Goal: Task Accomplishment & Management: Manage account settings

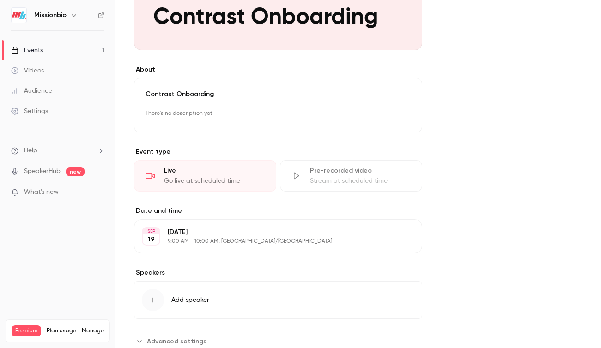
scroll to position [288, 0]
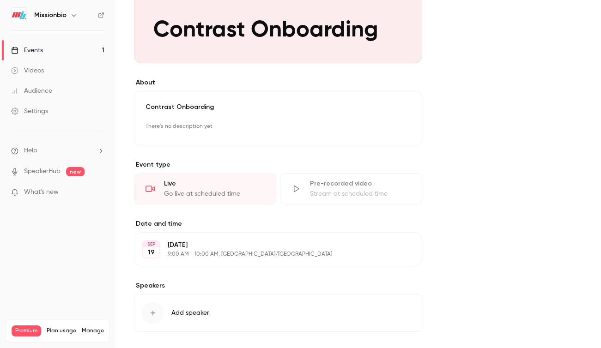
click at [73, 18] on icon "button" at bounding box center [73, 15] width 7 height 7
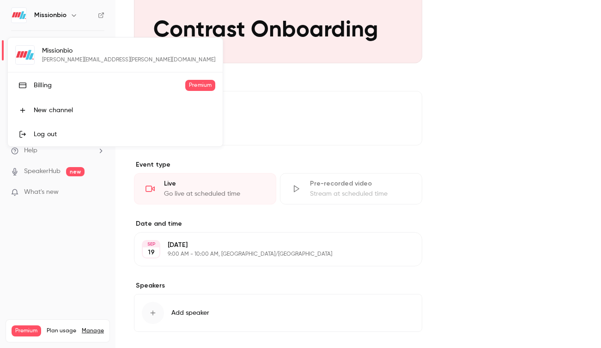
click at [301, 147] on div at bounding box center [300, 174] width 601 height 348
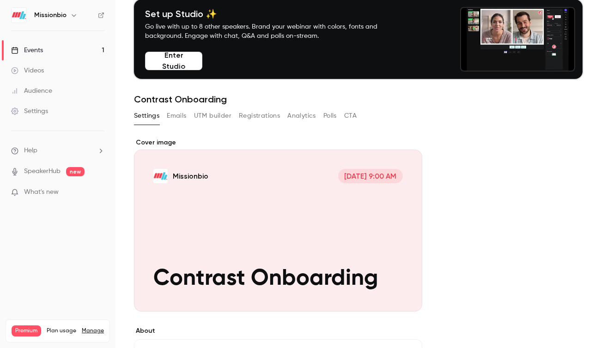
scroll to position [0, 0]
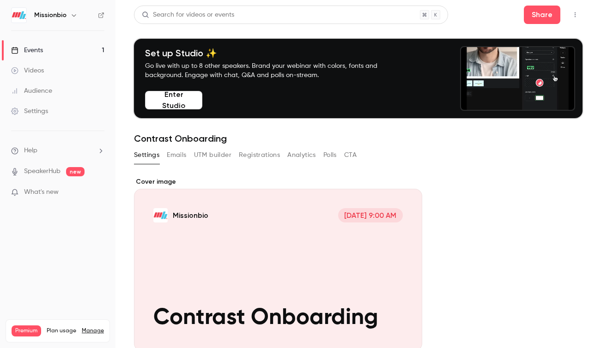
click at [572, 12] on icon "button" at bounding box center [574, 15] width 7 height 6
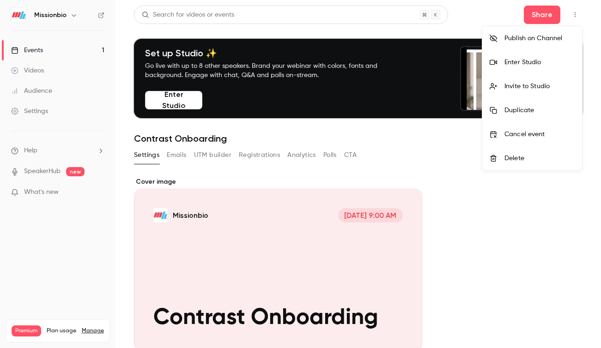
click at [535, 63] on div "Enter Studio" at bounding box center [539, 62] width 70 height 9
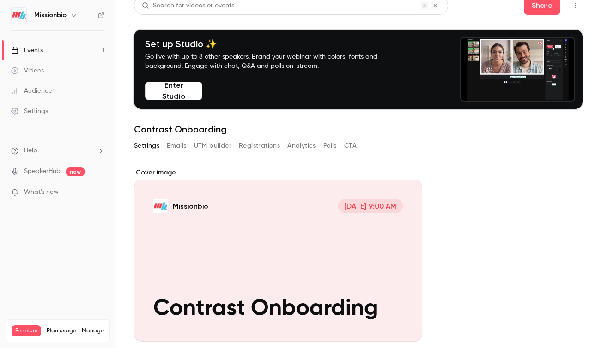
scroll to position [19, 0]
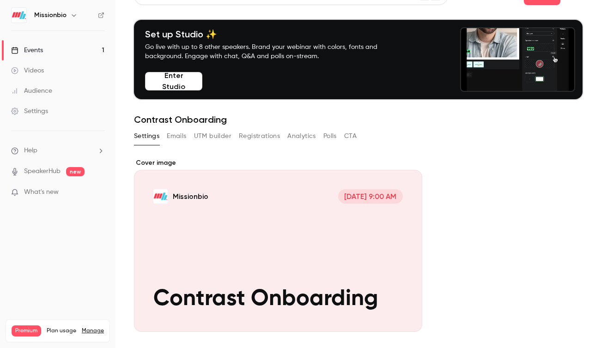
click at [41, 86] on link "Audience" at bounding box center [57, 91] width 115 height 20
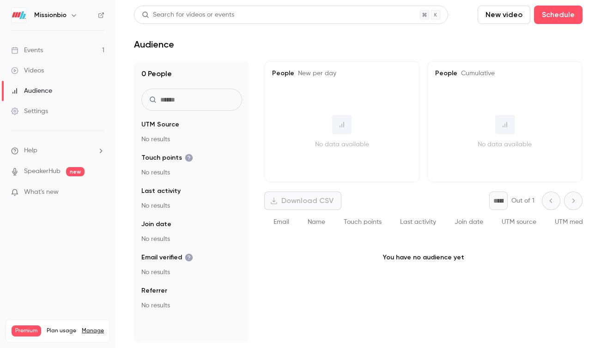
click at [38, 109] on div "Settings" at bounding box center [29, 111] width 37 height 9
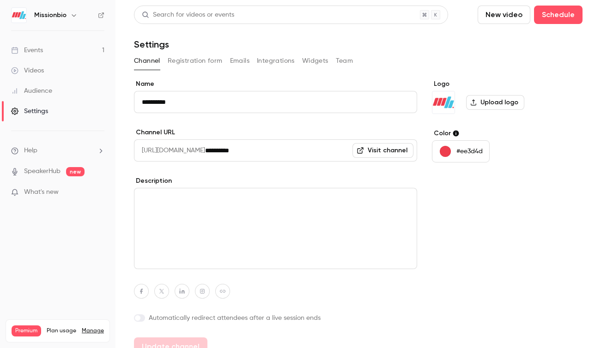
click at [189, 62] on button "Registration form" at bounding box center [195, 61] width 55 height 15
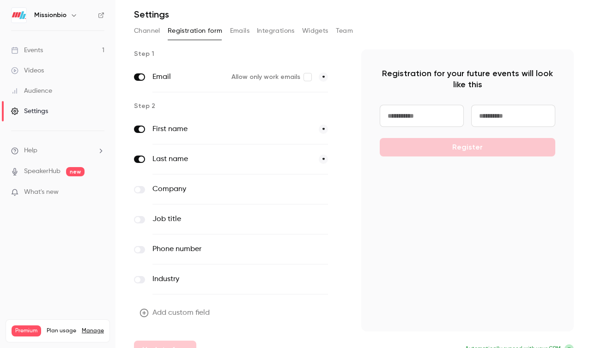
scroll to position [33, 0]
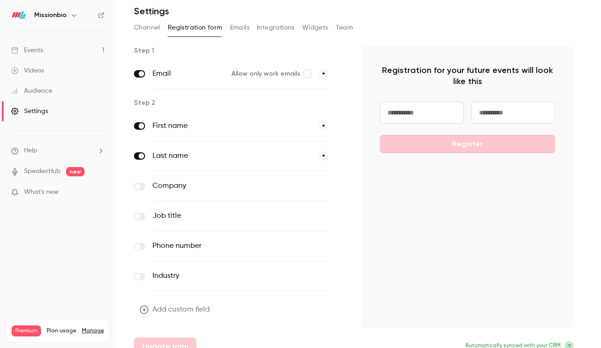
click at [138, 184] on span at bounding box center [138, 187] width 6 height 6
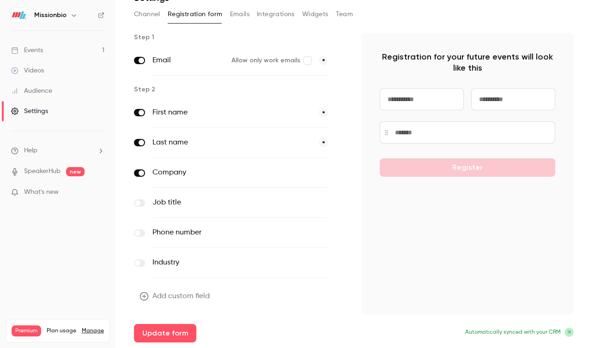
scroll to position [0, 0]
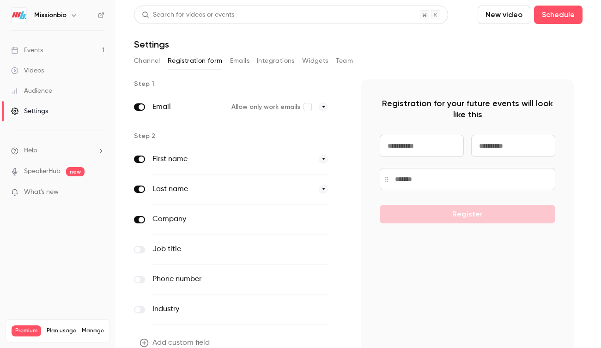
click at [155, 60] on button "Channel" at bounding box center [147, 61] width 26 height 15
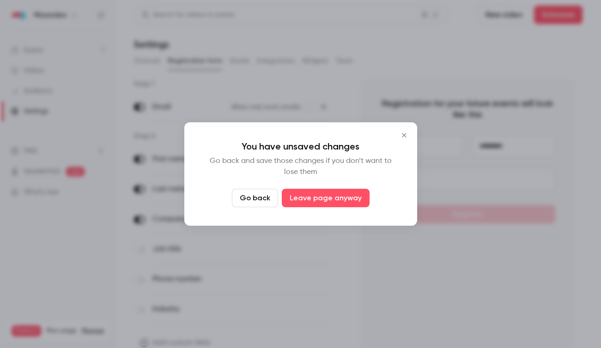
click at [402, 133] on icon "Close" at bounding box center [404, 135] width 11 height 7
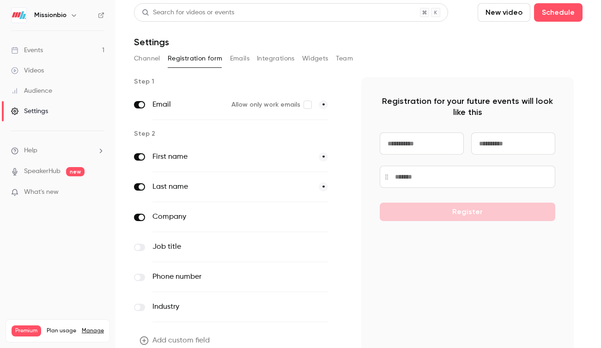
scroll to position [47, 0]
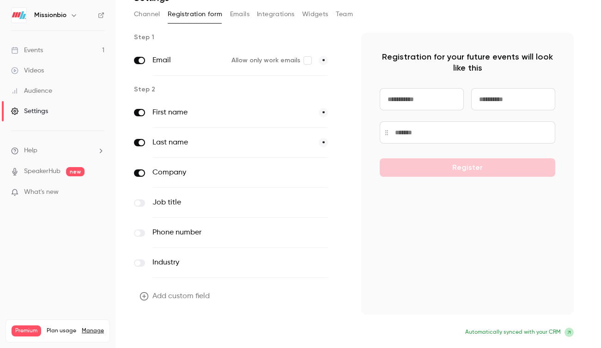
click at [176, 335] on button "Update form" at bounding box center [165, 333] width 62 height 18
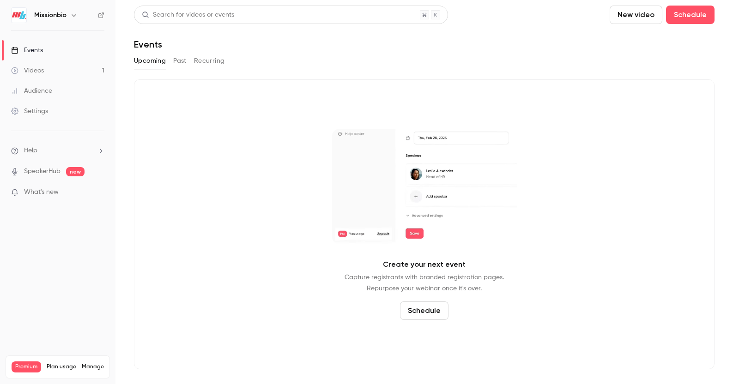
click at [37, 69] on div "Videos" at bounding box center [27, 70] width 33 height 9
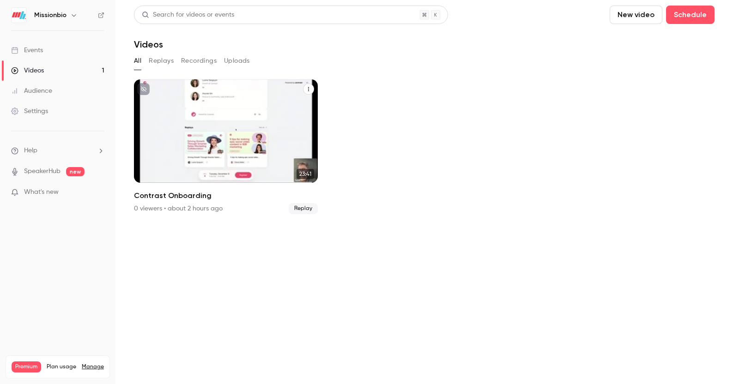
click at [218, 137] on div "Missionbio [DATE] Contrast Onboarding" at bounding box center [226, 130] width 184 height 103
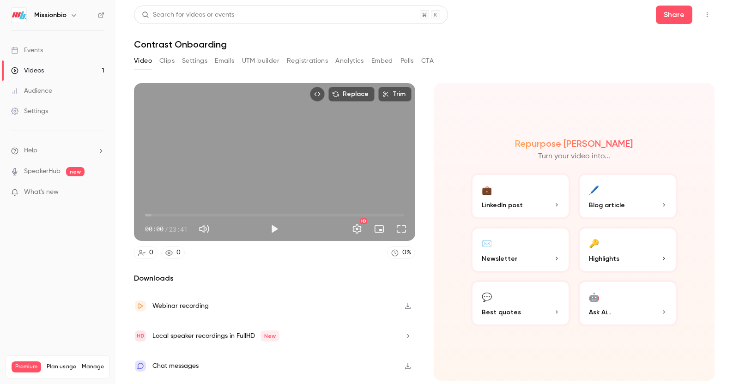
click at [37, 50] on div "Events" at bounding box center [27, 50] width 32 height 9
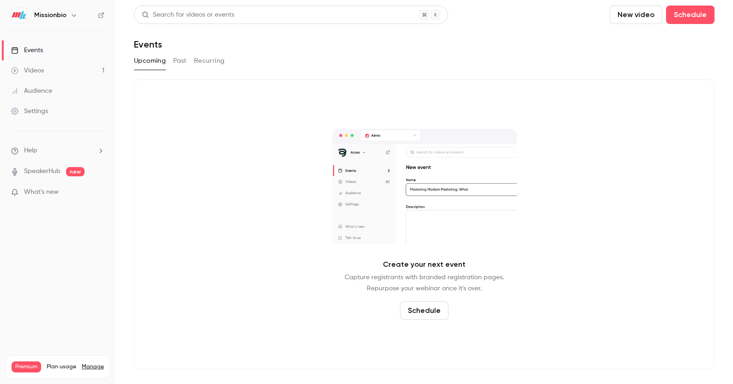
click at [180, 63] on button "Past" at bounding box center [179, 61] width 13 height 15
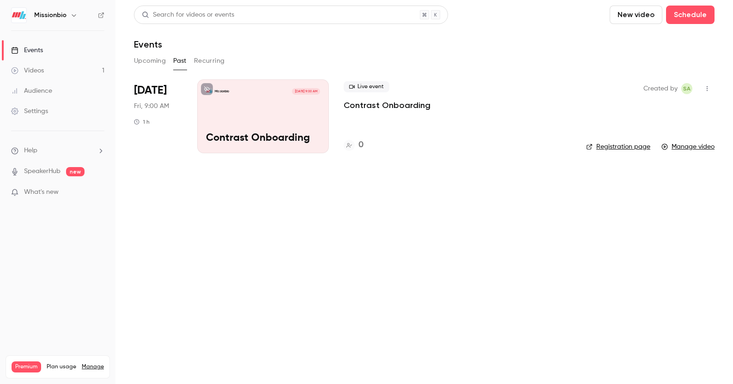
click at [40, 71] on div "Videos" at bounding box center [27, 70] width 33 height 9
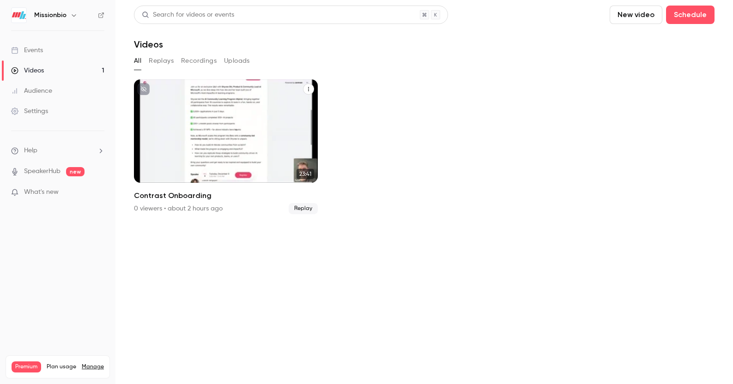
click at [269, 138] on div "Missionbio Sep 19 Contrast Onboarding" at bounding box center [226, 130] width 184 height 103
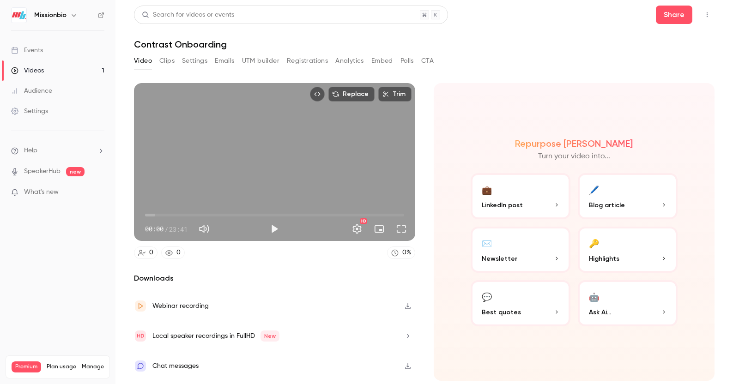
click at [48, 53] on link "Events" at bounding box center [57, 50] width 115 height 20
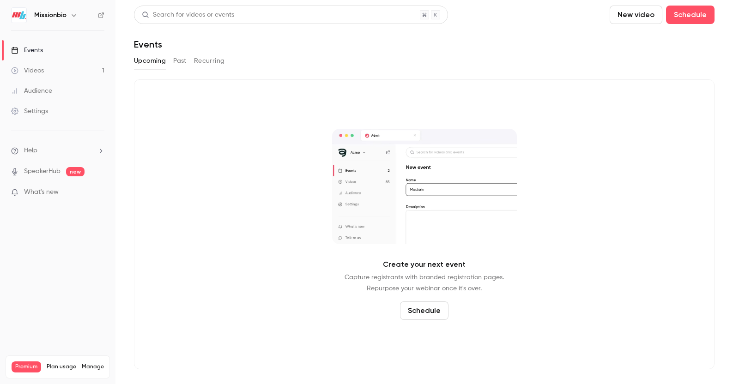
click at [55, 18] on h6 "Missionbio" at bounding box center [50, 15] width 32 height 9
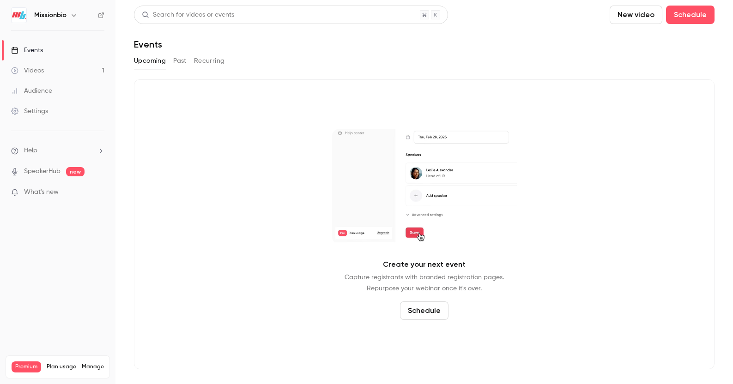
click at [70, 15] on icon "button" at bounding box center [73, 15] width 7 height 7
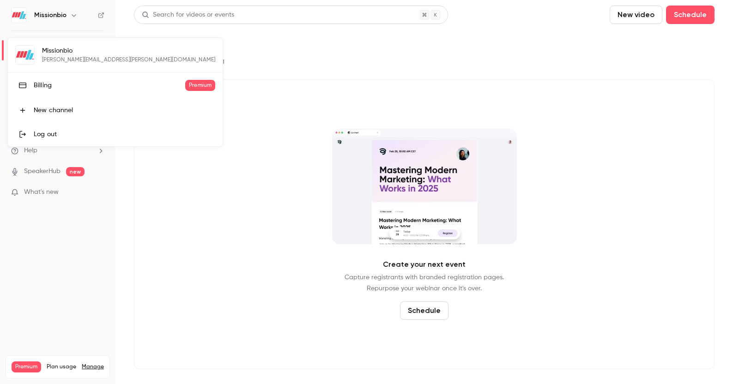
click at [265, 41] on div at bounding box center [366, 192] width 733 height 384
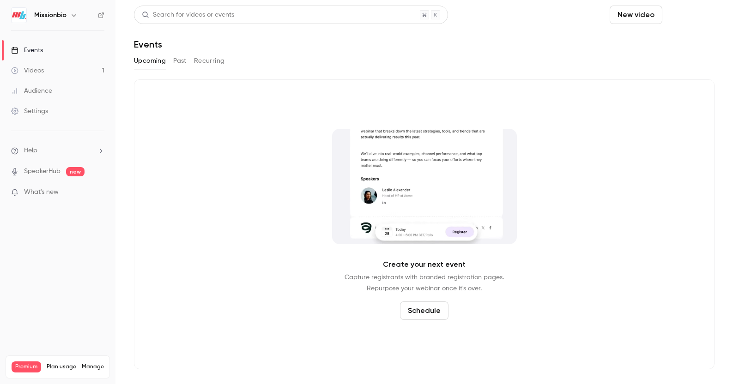
click at [700, 15] on button "Schedule" at bounding box center [690, 15] width 49 height 18
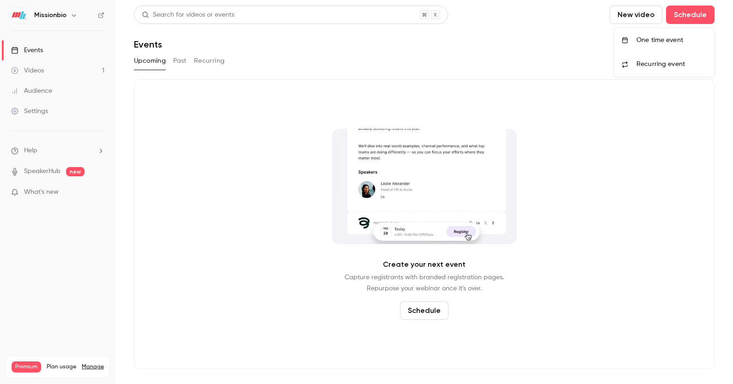
click at [678, 43] on div "One time event" at bounding box center [672, 40] width 70 height 9
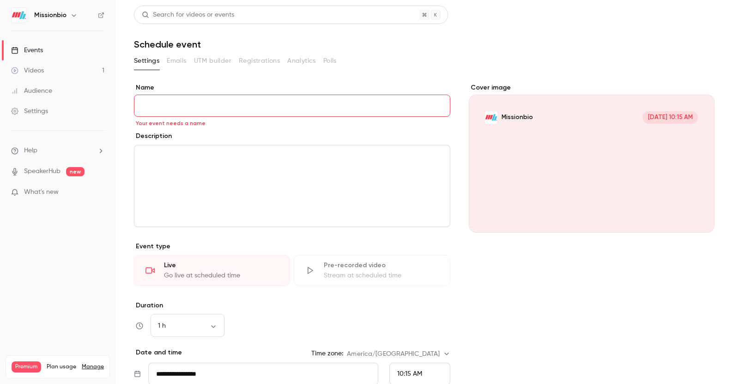
click at [372, 262] on div "Pre-recorded video" at bounding box center [381, 265] width 115 height 9
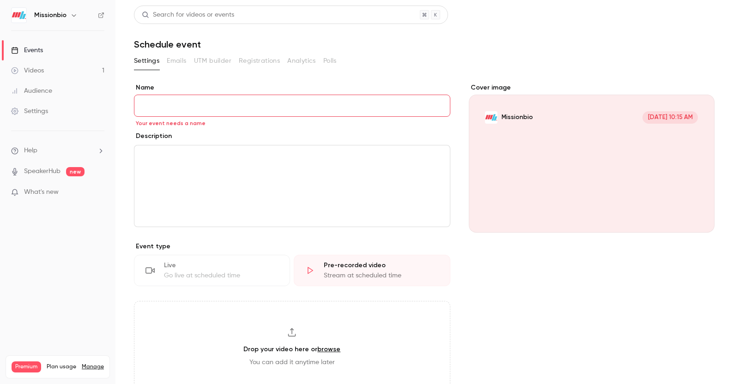
click at [39, 109] on div "Settings" at bounding box center [29, 111] width 37 height 9
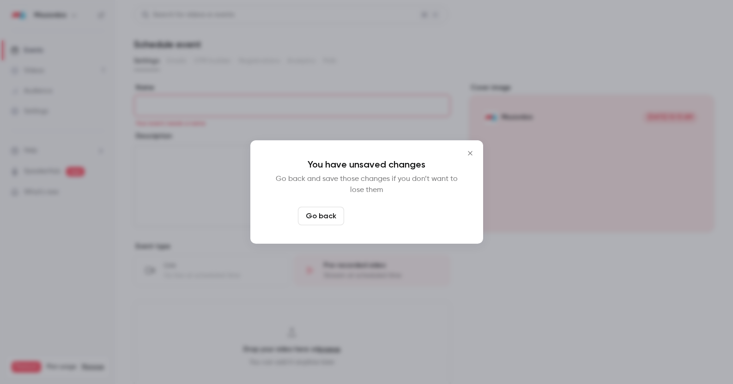
click at [398, 222] on button "Leave page anyway" at bounding box center [392, 216] width 88 height 18
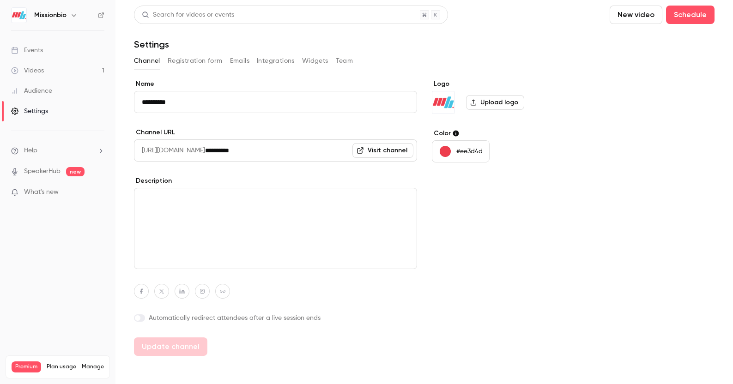
click at [481, 149] on p "#ee3d4d" at bounding box center [469, 151] width 26 height 9
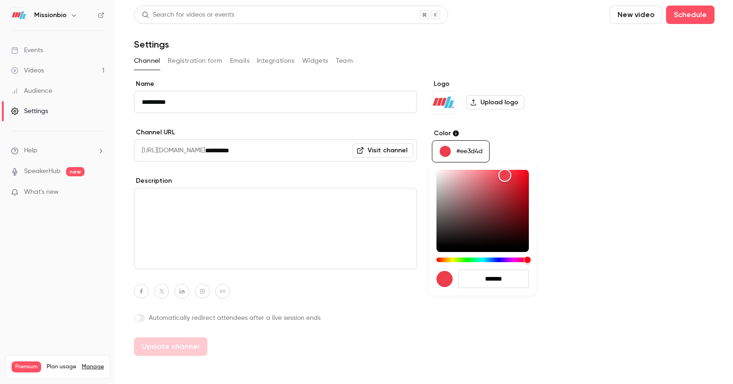
click at [478, 153] on div at bounding box center [366, 192] width 733 height 384
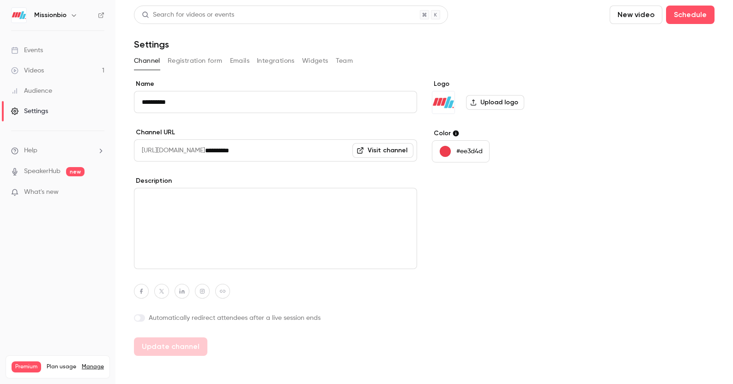
click at [478, 153] on div at bounding box center [366, 192] width 733 height 384
click at [472, 148] on p "#ee3d4d" at bounding box center [469, 151] width 26 height 9
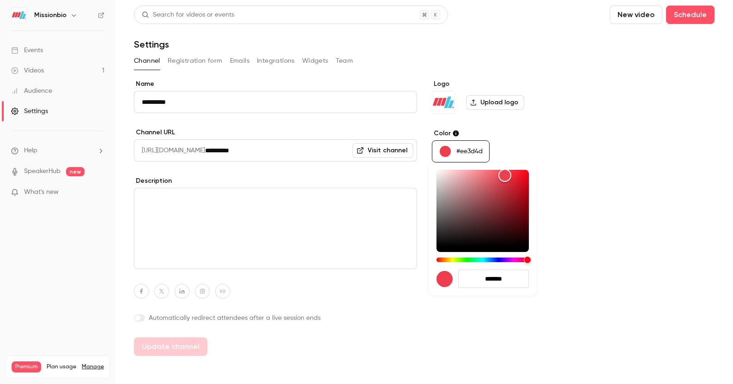
drag, startPoint x: 511, startPoint y: 282, endPoint x: 485, endPoint y: 279, distance: 26.9
click at [485, 279] on input "*******" at bounding box center [493, 279] width 71 height 18
click at [506, 275] on input "*******" at bounding box center [493, 279] width 71 height 18
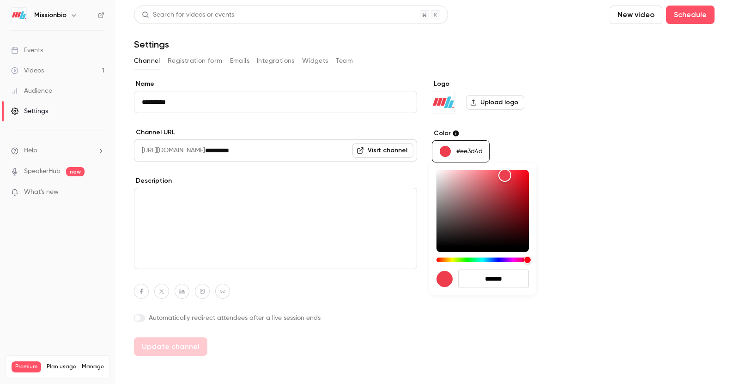
click at [509, 278] on input "*******" at bounding box center [493, 279] width 71 height 18
drag, startPoint x: 509, startPoint y: 278, endPoint x: 484, endPoint y: 278, distance: 24.9
click at [484, 278] on input "*******" at bounding box center [493, 279] width 71 height 18
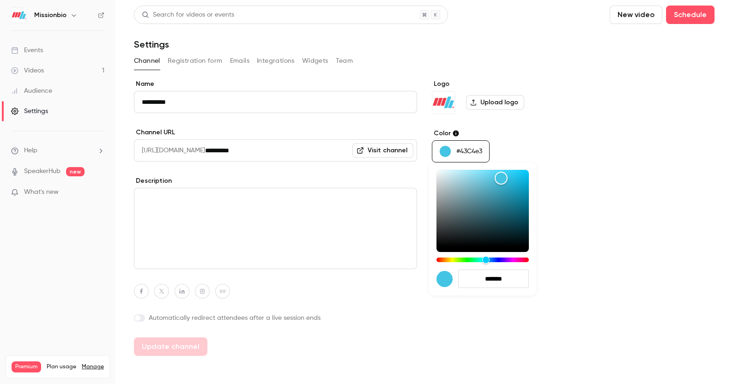
type input "*******"
click at [352, 302] on div at bounding box center [366, 192] width 733 height 384
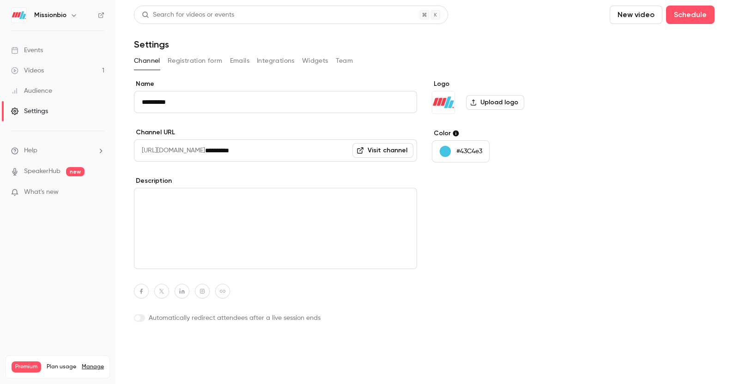
click at [179, 342] on button "Update channel" at bounding box center [170, 347] width 73 height 18
